Goal: Obtain resource: Download file/media

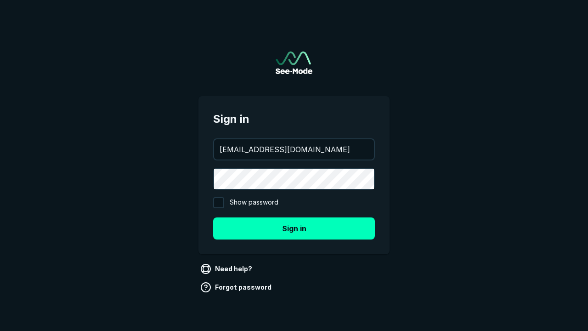
type input "[EMAIL_ADDRESS][DOMAIN_NAME]"
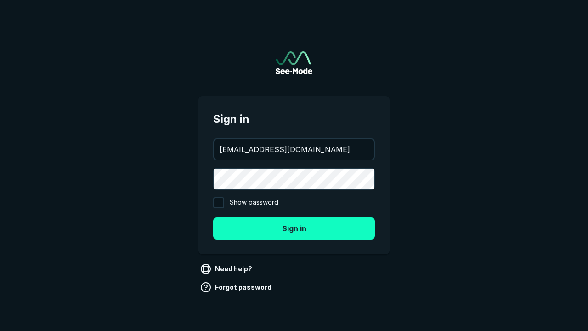
click at [294, 228] on button "Sign in" at bounding box center [294, 228] width 162 height 22
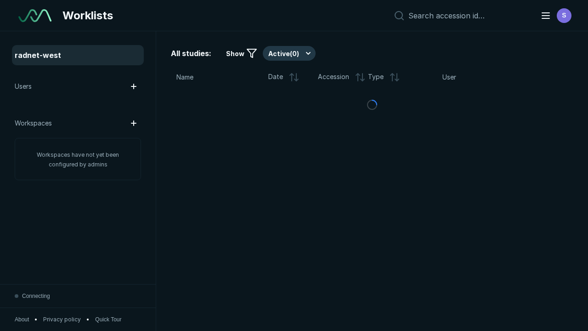
scroll to position [2508, 3826]
